Goal: Find specific page/section: Find specific page/section

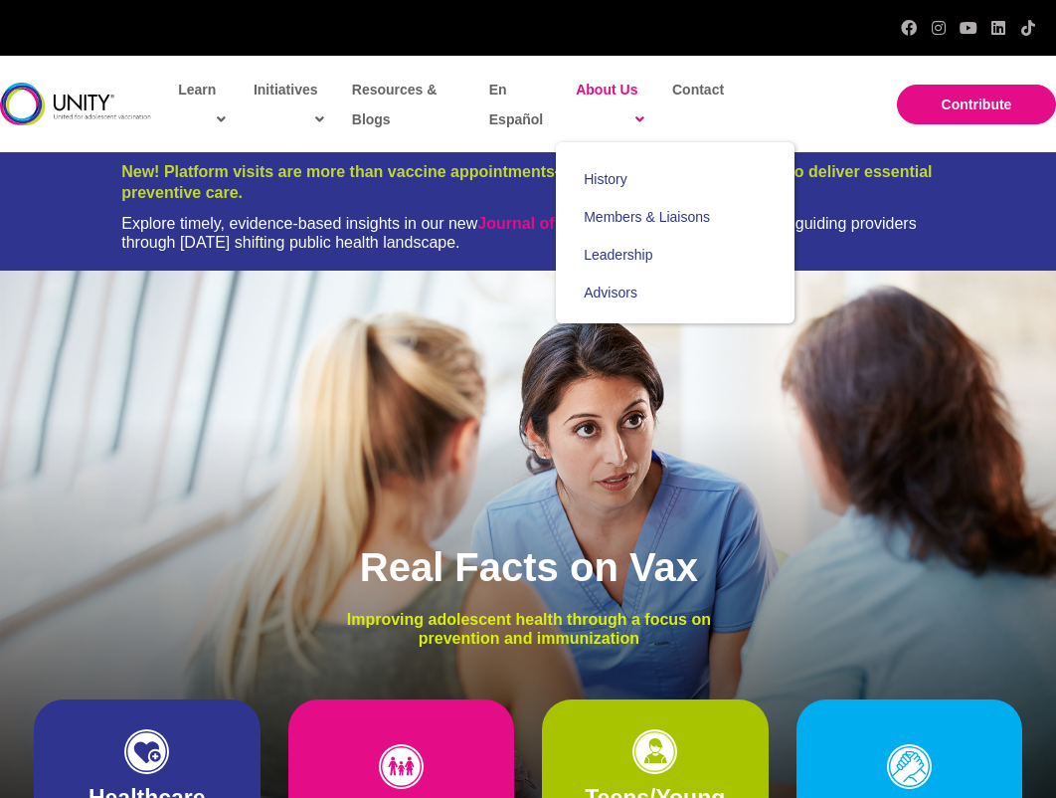
click at [616, 87] on span "About Us" at bounding box center [610, 105] width 69 height 60
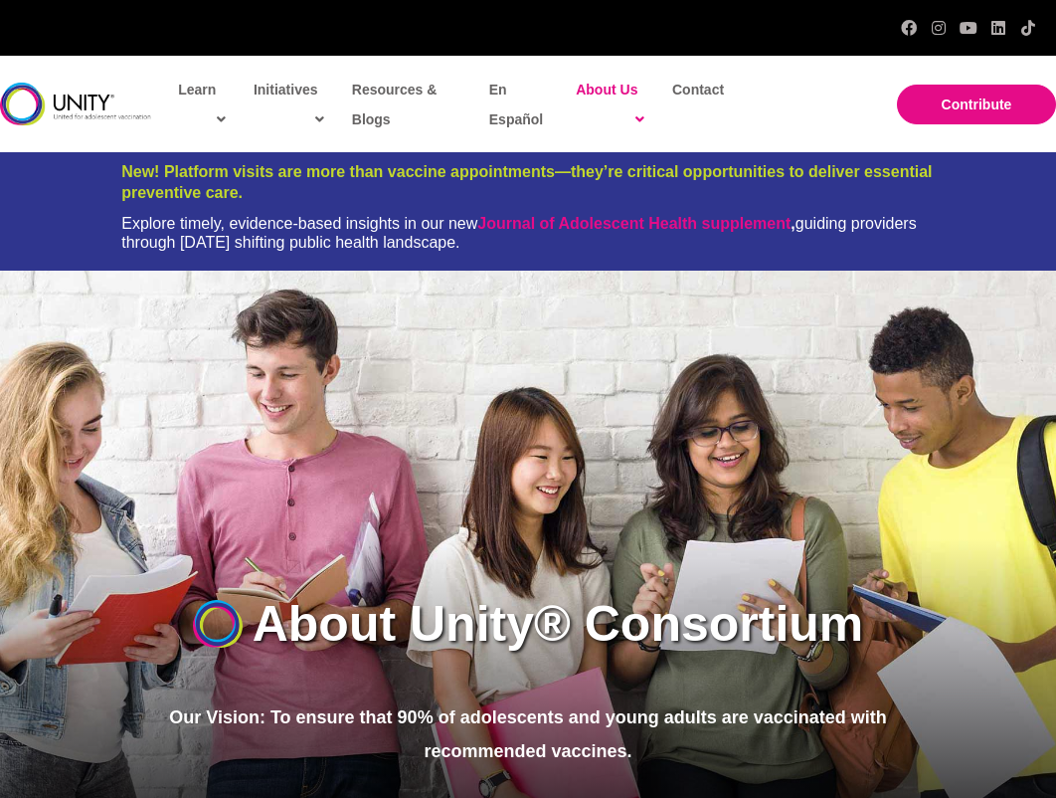
click at [616, 87] on span "About Us" at bounding box center [610, 105] width 69 height 60
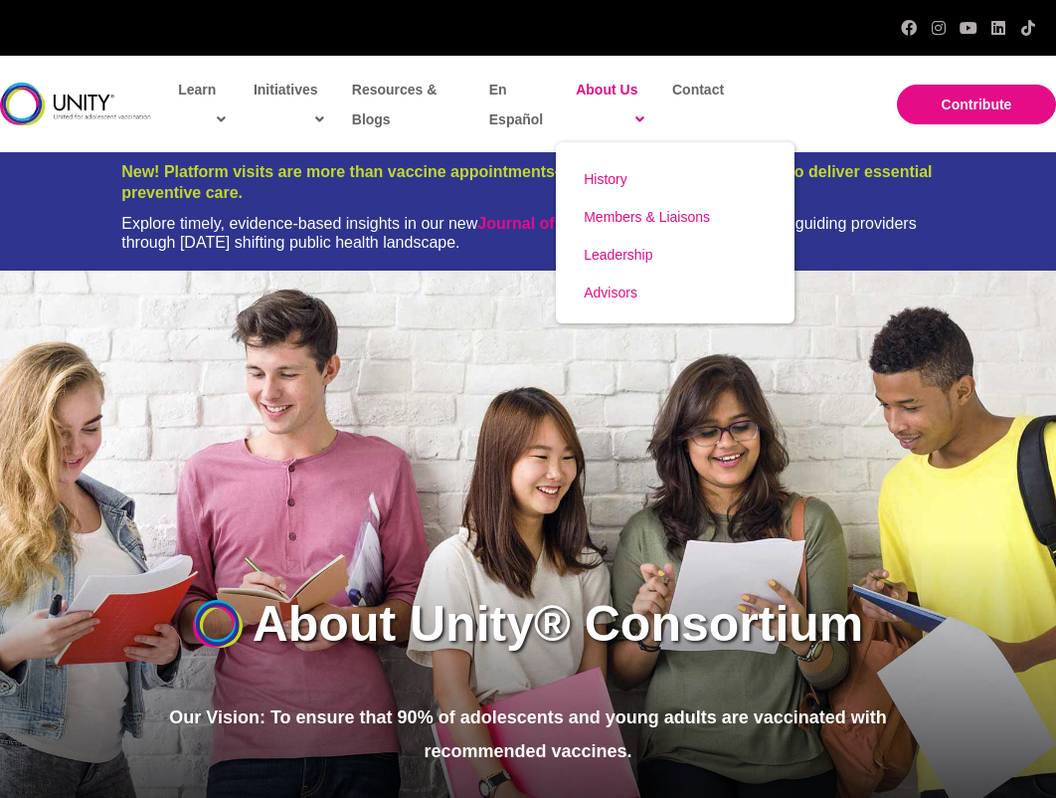
click at [595, 213] on span "Members & Liaisons" at bounding box center [647, 217] width 126 height 16
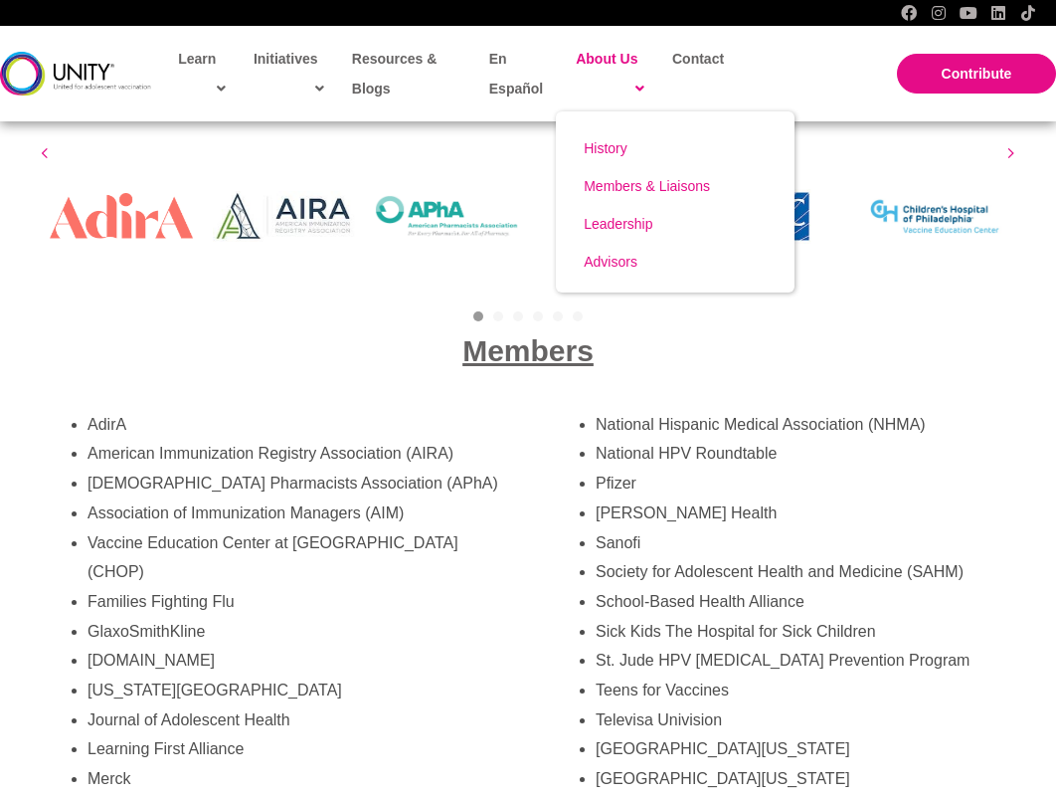
scroll to position [3458, 0]
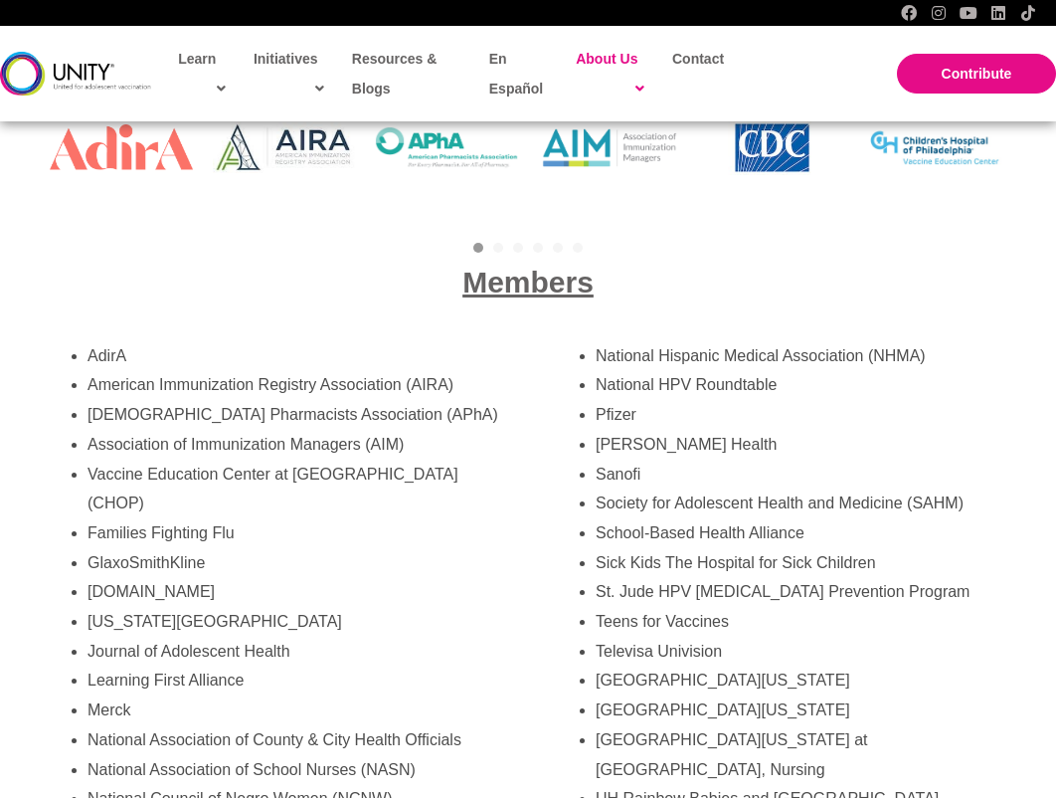
click at [366, 271] on h3 "Members" at bounding box center [528, 282] width 977 height 39
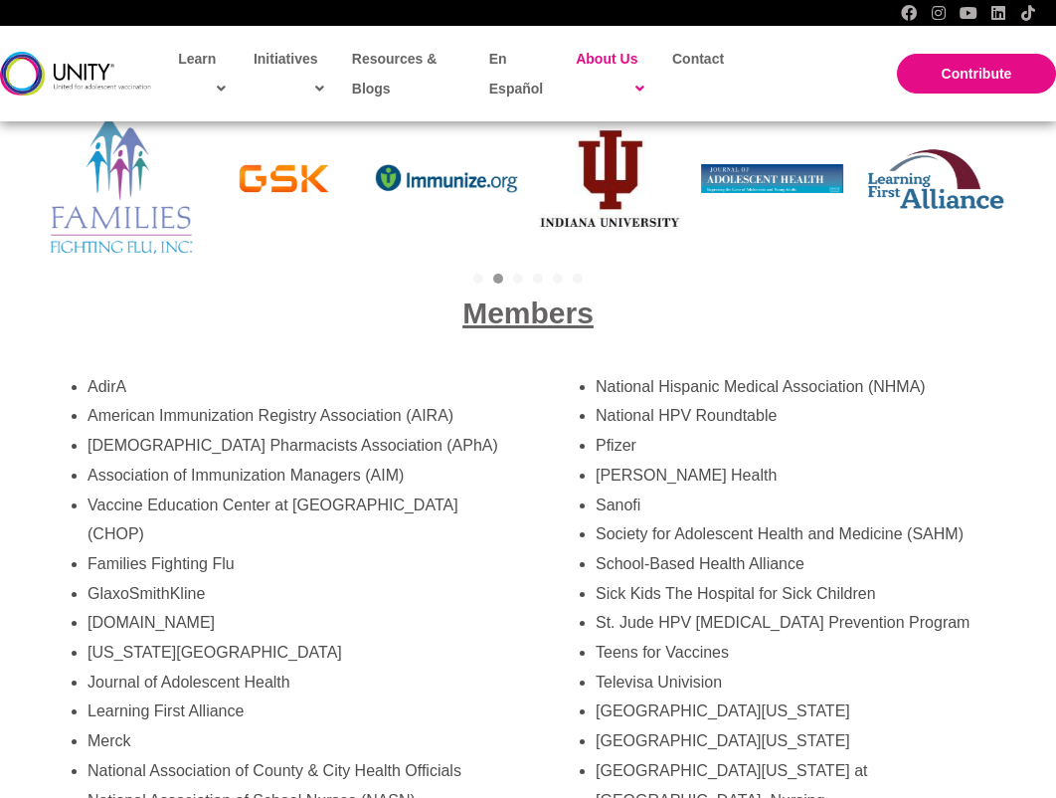
scroll to position [3458, 0]
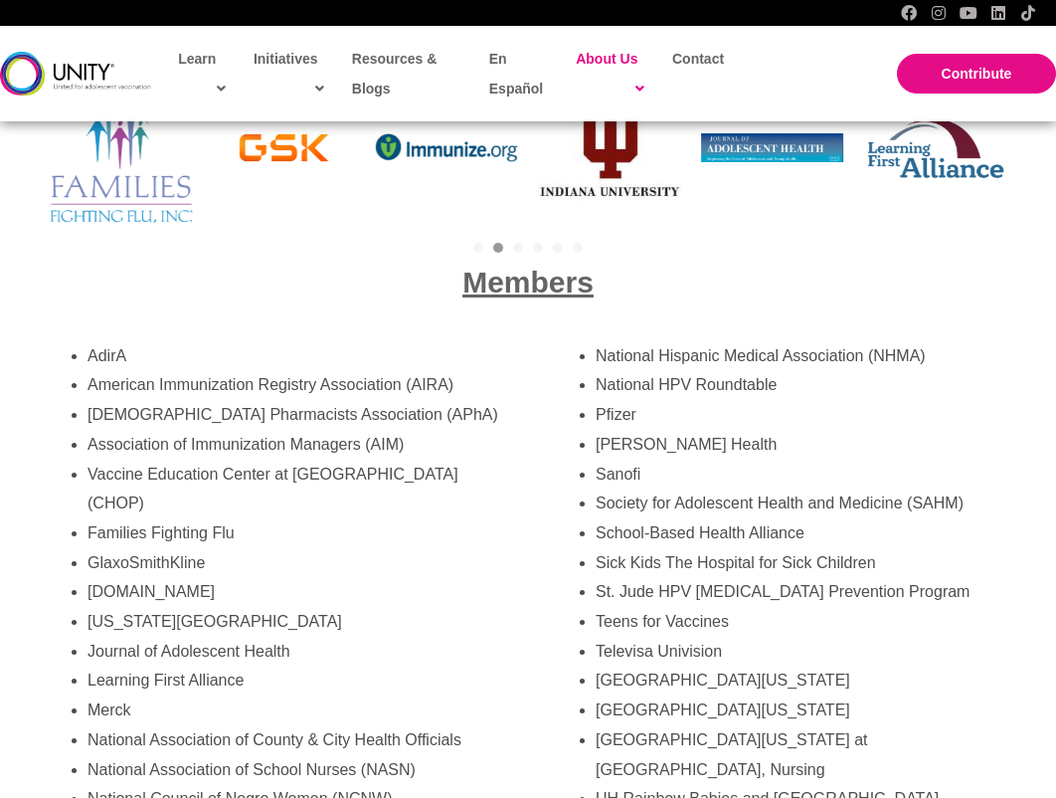
click at [212, 249] on div "Members" at bounding box center [528, 282] width 1017 height 79
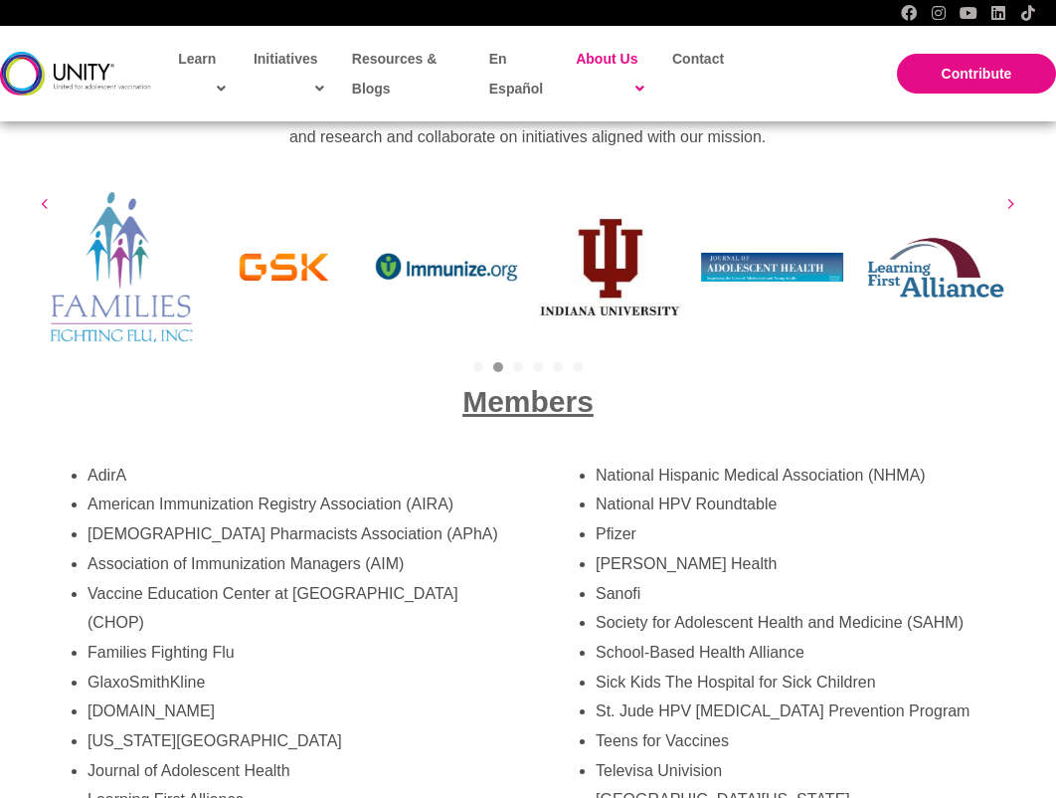
scroll to position [3335, 0]
